Goal: Information Seeking & Learning: Learn about a topic

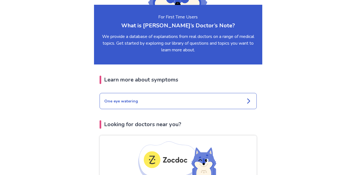
scroll to position [552, 0]
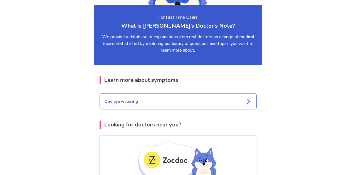
click at [251, 98] on icon at bounding box center [248, 101] width 7 height 7
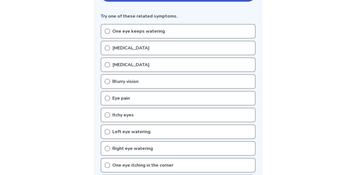
scroll to position [144, 0]
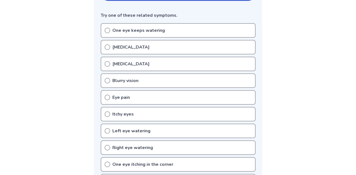
click at [221, 147] on div "Right eye watering" at bounding box center [178, 147] width 155 height 14
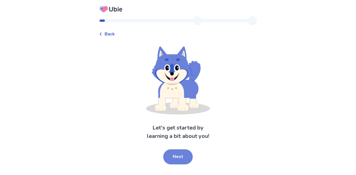
click at [189, 153] on button "Next" at bounding box center [178, 156] width 30 height 15
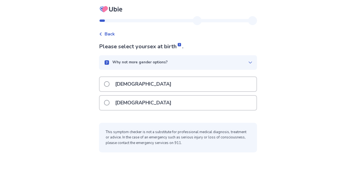
click at [110, 103] on span at bounding box center [107, 103] width 6 height 6
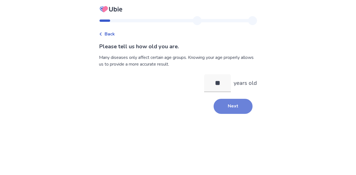
type input "**"
click at [230, 106] on button "Next" at bounding box center [233, 106] width 39 height 15
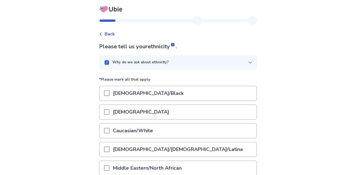
click at [211, 129] on div "Caucasian/White" at bounding box center [178, 130] width 157 height 14
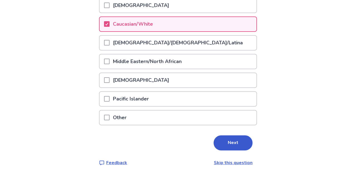
scroll to position [106, 0]
click at [227, 142] on button "Next" at bounding box center [233, 142] width 39 height 15
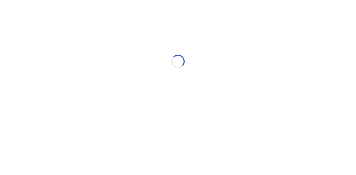
scroll to position [0, 0]
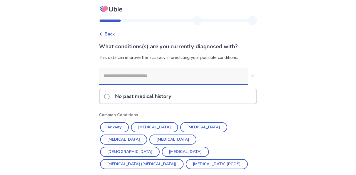
click at [221, 75] on input at bounding box center [173, 75] width 149 height 17
click at [204, 129] on button "Depression" at bounding box center [203, 127] width 47 height 10
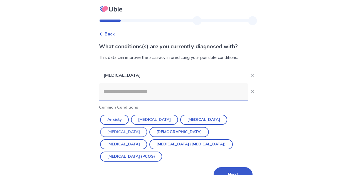
click at [147, 127] on button "Hypothyroidism" at bounding box center [123, 132] width 47 height 10
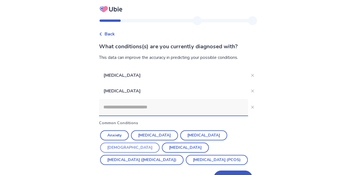
click at [160, 142] on button "Asthma" at bounding box center [130, 147] width 60 height 10
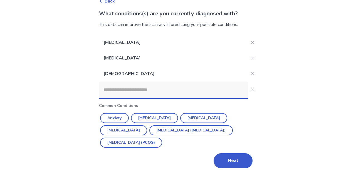
scroll to position [33, 0]
click at [234, 160] on button "Next" at bounding box center [233, 160] width 39 height 15
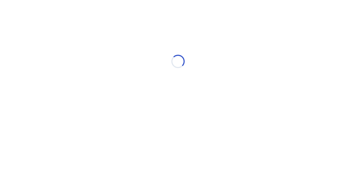
scroll to position [0, 0]
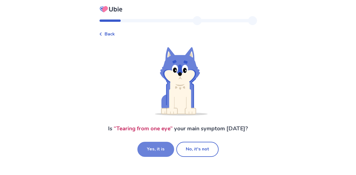
click at [166, 151] on button "Yes, it is" at bounding box center [156, 148] width 37 height 15
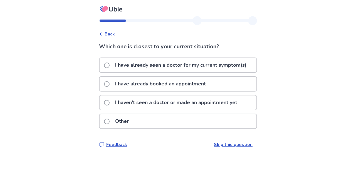
click at [170, 104] on p "I haven't seen a doctor or made an appointment yet" at bounding box center [176, 102] width 129 height 14
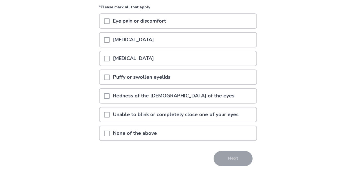
scroll to position [54, 0]
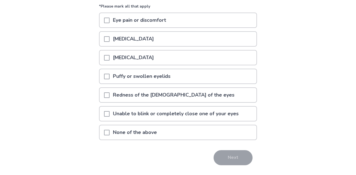
click at [152, 134] on p "None of the above" at bounding box center [135, 132] width 51 height 14
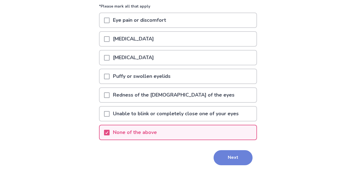
click at [225, 162] on button "Next" at bounding box center [233, 157] width 39 height 15
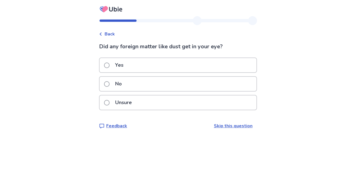
click at [218, 89] on div "No" at bounding box center [178, 84] width 157 height 14
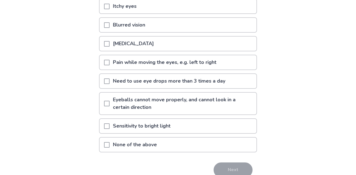
scroll to position [93, 0]
click at [187, 142] on div "None of the above" at bounding box center [178, 144] width 157 height 14
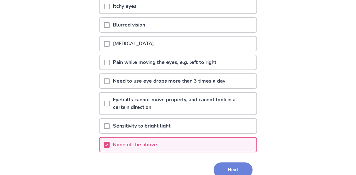
click at [227, 168] on button "Next" at bounding box center [233, 169] width 39 height 15
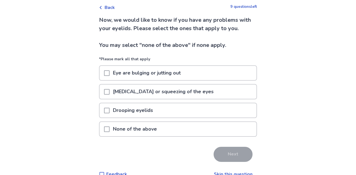
scroll to position [28, 0]
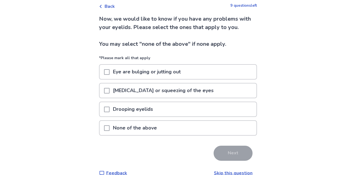
click at [215, 116] on div "Drooping eyelids" at bounding box center [178, 109] width 157 height 14
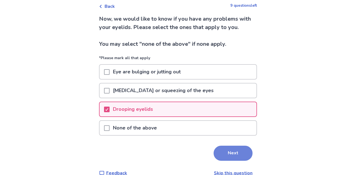
click at [245, 156] on button "Next" at bounding box center [233, 152] width 39 height 15
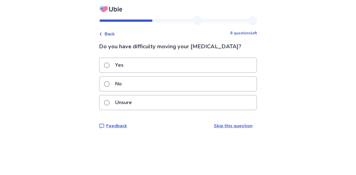
click at [206, 90] on div "No" at bounding box center [178, 84] width 157 height 14
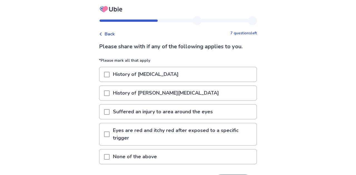
click at [218, 74] on div "History of hay fever" at bounding box center [178, 74] width 157 height 14
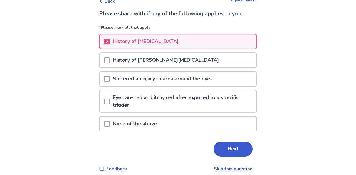
scroll to position [36, 0]
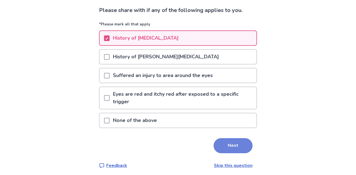
click at [239, 142] on button "Next" at bounding box center [233, 145] width 39 height 15
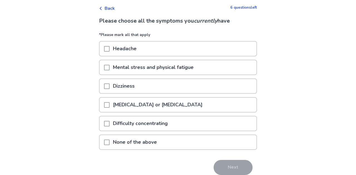
scroll to position [35, 0]
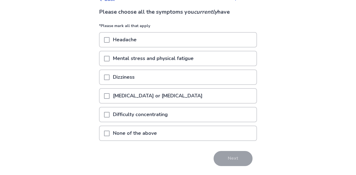
click at [191, 133] on div "None of the above" at bounding box center [178, 133] width 157 height 14
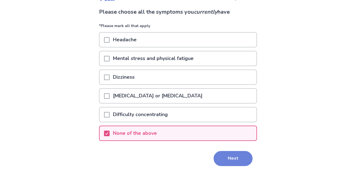
click at [220, 163] on button "Next" at bounding box center [233, 158] width 39 height 15
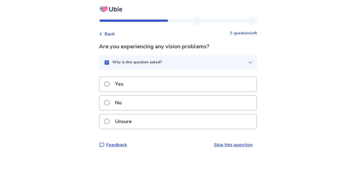
click at [229, 102] on div "No" at bounding box center [178, 102] width 157 height 14
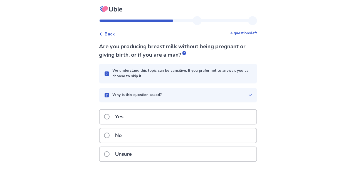
click at [195, 132] on div "No" at bounding box center [178, 135] width 157 height 14
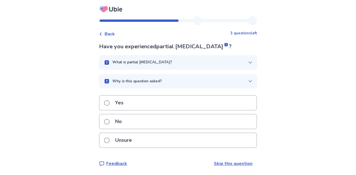
click at [222, 122] on div "No" at bounding box center [178, 121] width 157 height 14
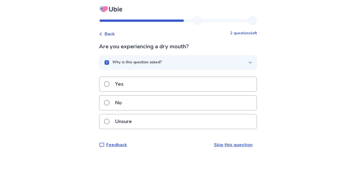
click at [232, 85] on div "Yes" at bounding box center [178, 84] width 157 height 14
click at [229, 86] on div "Yes" at bounding box center [178, 84] width 157 height 14
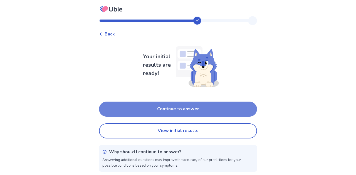
click at [229, 107] on button "Continue to answer" at bounding box center [178, 108] width 158 height 15
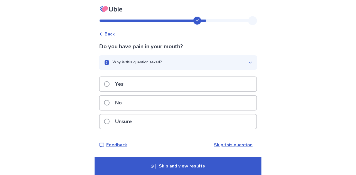
click at [133, 104] on div "No" at bounding box center [178, 102] width 157 height 14
click at [191, 104] on div "No" at bounding box center [178, 102] width 157 height 14
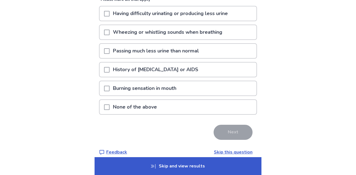
scroll to position [62, 0]
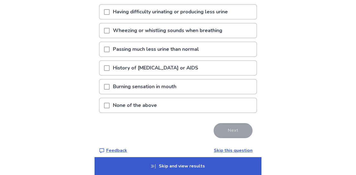
click at [208, 105] on div "None of the above" at bounding box center [178, 105] width 157 height 14
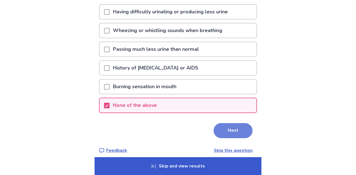
click at [235, 129] on button "Next" at bounding box center [233, 130] width 39 height 15
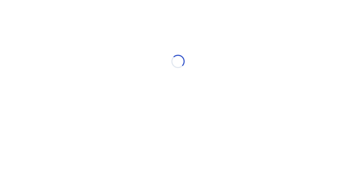
scroll to position [0, 0]
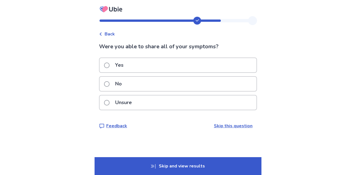
click at [182, 67] on div "Yes" at bounding box center [178, 65] width 157 height 14
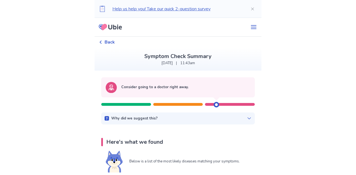
click at [248, 117] on icon at bounding box center [249, 118] width 4 height 4
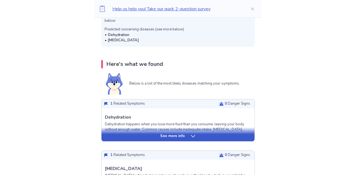
scroll to position [114, 0]
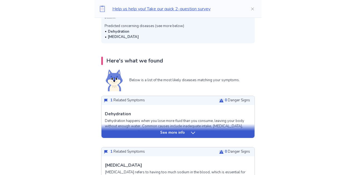
click at [190, 131] on icon at bounding box center [193, 133] width 6 height 6
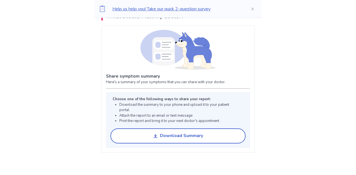
scroll to position [674, 0]
